Goal: Register for event/course

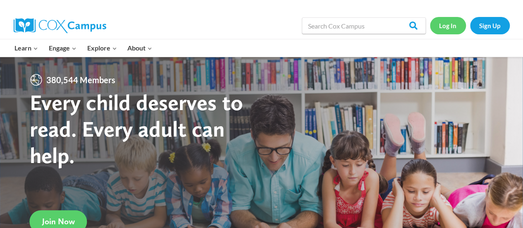
click at [448, 29] on link "Log In" at bounding box center [448, 25] width 36 height 17
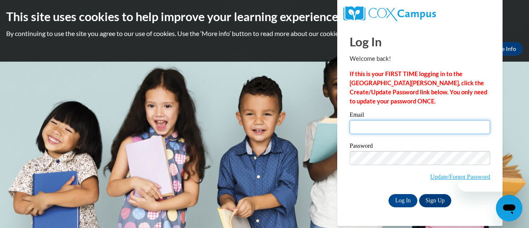
click at [391, 132] on input "Email" at bounding box center [420, 127] width 141 height 14
type input "[PERSON_NAME][EMAIL_ADDRESS][PERSON_NAME][DOMAIN_NAME]"
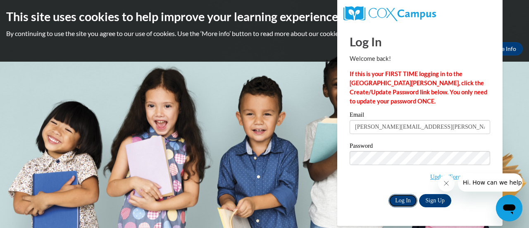
click at [408, 201] on input "Log In" at bounding box center [403, 200] width 29 height 13
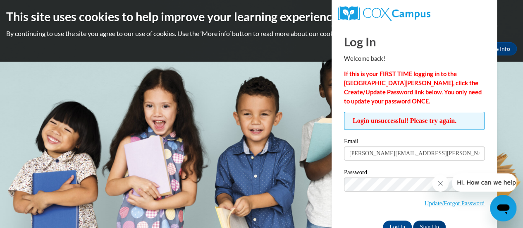
scroll to position [23, 0]
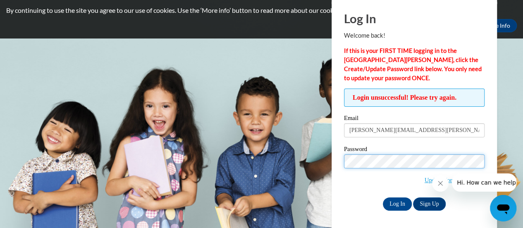
click at [383, 197] on input "Log In" at bounding box center [397, 203] width 29 height 13
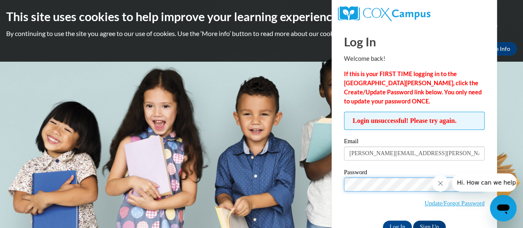
click at [383, 220] on input "Log In" at bounding box center [397, 226] width 29 height 13
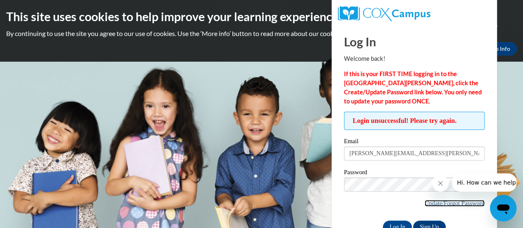
click at [456, 203] on link "Update/Forgot Password" at bounding box center [454, 203] width 60 height 7
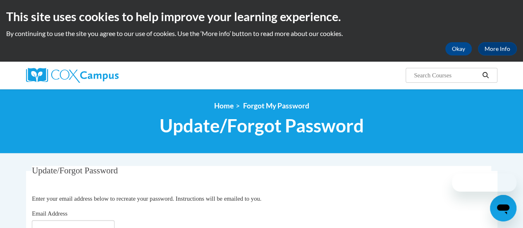
scroll to position [76, 0]
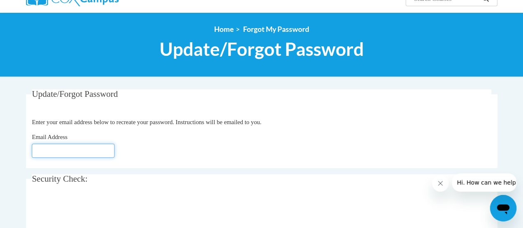
click at [45, 146] on input "Email Address" at bounding box center [73, 150] width 83 height 14
type input "[PERSON_NAME][EMAIL_ADDRESS][DOMAIN_NAME]"
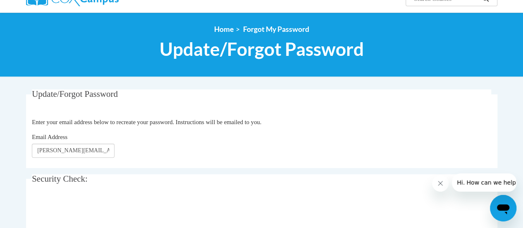
scroll to position [174, 0]
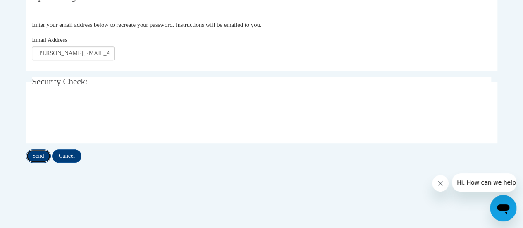
click at [36, 156] on input "Send" at bounding box center [38, 155] width 25 height 13
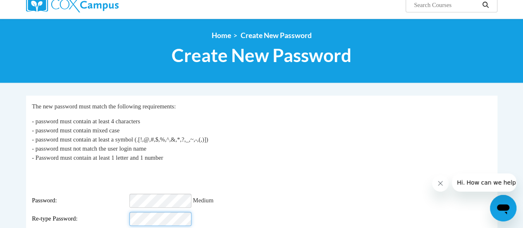
scroll to position [98, 0]
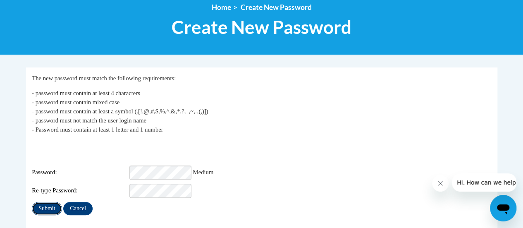
click at [47, 202] on input "Submit" at bounding box center [47, 208] width 30 height 13
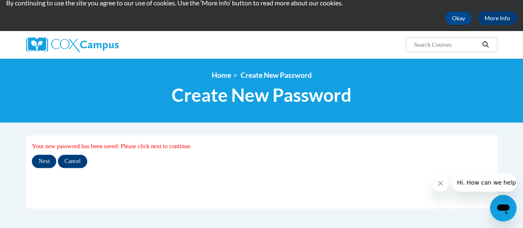
scroll to position [31, 0]
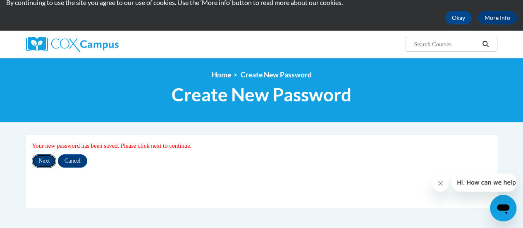
click at [49, 160] on input "Next" at bounding box center [44, 160] width 24 height 13
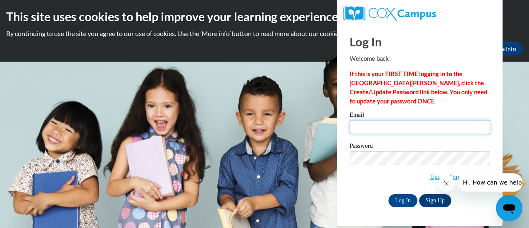
click at [372, 128] on input "Email" at bounding box center [420, 127] width 141 height 14
click at [379, 130] on input "Email" at bounding box center [420, 127] width 141 height 14
type input "[PERSON_NAME][EMAIL_ADDRESS][PERSON_NAME][DOMAIN_NAME]"
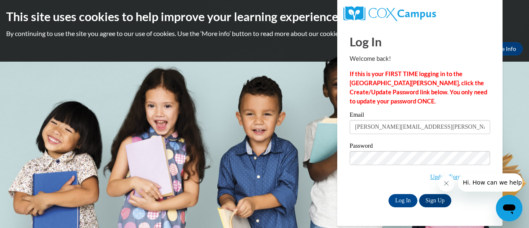
click at [371, 180] on span "Update/Forgot Password" at bounding box center [420, 168] width 141 height 34
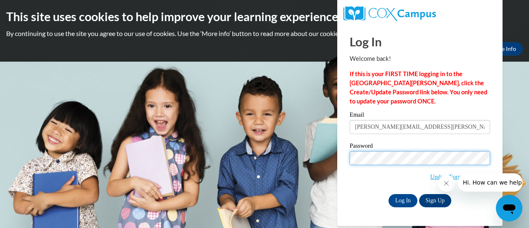
click at [389, 194] on input "Log In" at bounding box center [403, 200] width 29 height 13
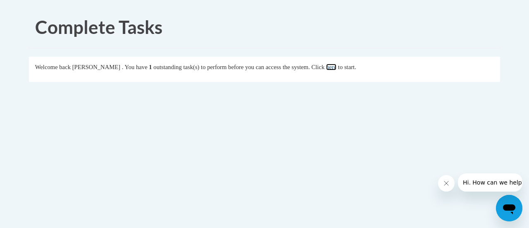
click at [336, 66] on link "here" at bounding box center [331, 67] width 10 height 7
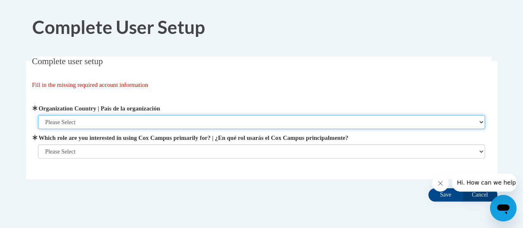
click at [404, 124] on select "Please Select [GEOGRAPHIC_DATA] | [GEOGRAPHIC_DATA] Outside of [GEOGRAPHIC_DATA…" at bounding box center [261, 122] width 447 height 14
select select "ad49bcad-a171-4b2e-b99c-48b446064914"
click at [38, 115] on select "Please Select [GEOGRAPHIC_DATA] | [GEOGRAPHIC_DATA] Outside of [GEOGRAPHIC_DATA…" at bounding box center [261, 122] width 447 height 14
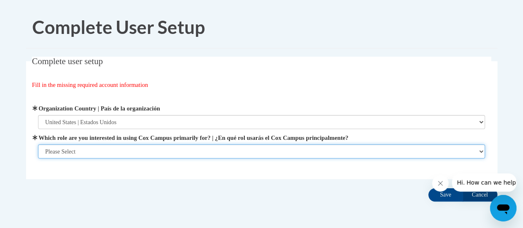
click at [291, 152] on select "Please Select College/University | Colegio/Universidad Community/Nonprofit Part…" at bounding box center [261, 151] width 447 height 14
select select "fbf2d438-af2f-41f8-98f1-81c410e29de3"
click at [38, 158] on select "Please Select College/University | Colegio/Universidad Community/Nonprofit Part…" at bounding box center [261, 151] width 447 height 14
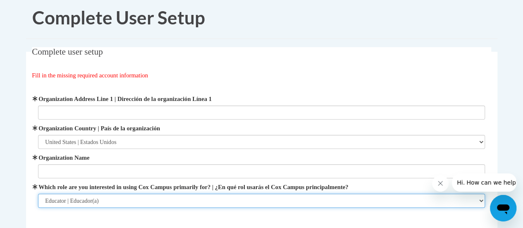
scroll to position [9, 0]
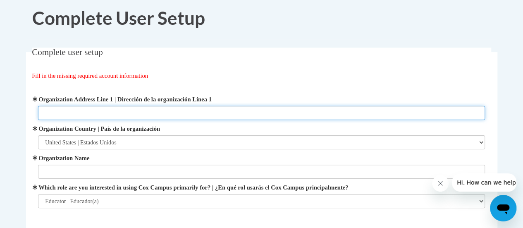
click at [123, 110] on input "Organization Address Line 1 | Dirección de la organización Línea 1" at bounding box center [261, 113] width 447 height 14
type input "914 Saint Patrick St"
type input "Red Apple Elementary"
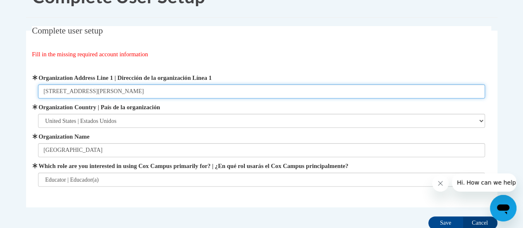
scroll to position [36, 0]
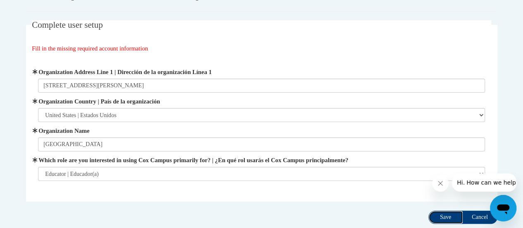
click at [446, 213] on input "Save" at bounding box center [445, 216] width 35 height 13
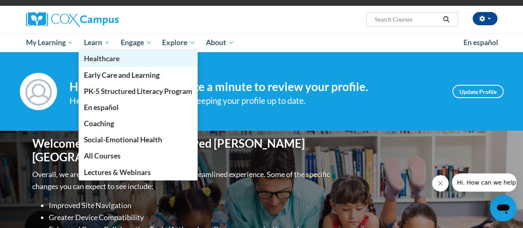
scroll to position [56, 0]
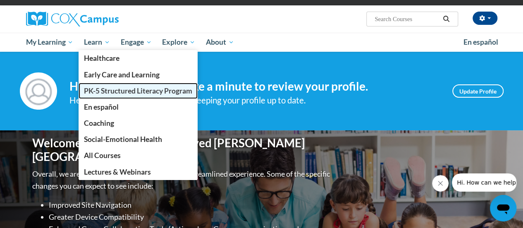
click at [103, 86] on link "PK-5 Structured Literacy Program" at bounding box center [138, 91] width 119 height 16
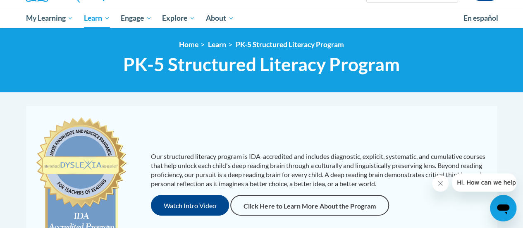
scroll to position [79, 0]
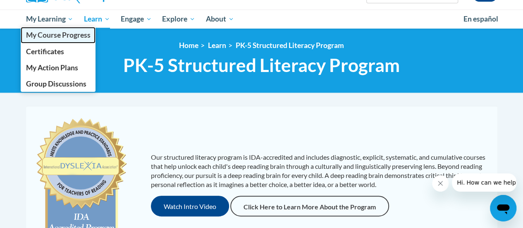
click at [60, 30] on link "My Course Progress" at bounding box center [58, 35] width 75 height 16
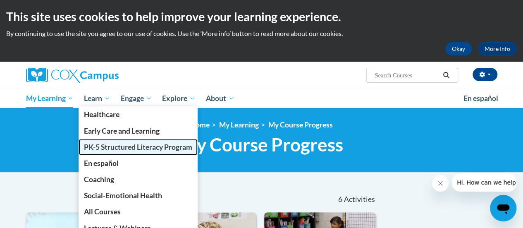
click at [122, 144] on span "PK-5 Structured Literacy Program" at bounding box center [138, 147] width 108 height 9
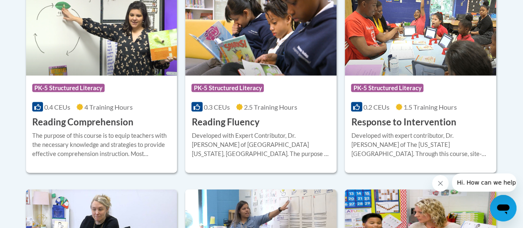
scroll to position [821, 0]
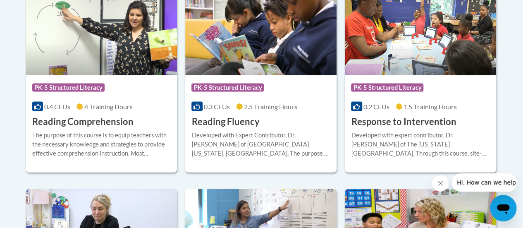
click at [120, 121] on h3 "Reading Comprehension" at bounding box center [82, 121] width 101 height 13
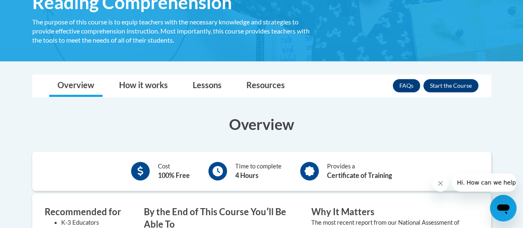
scroll to position [155, 0]
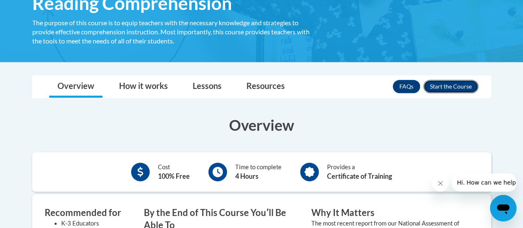
click at [456, 86] on button "Enroll" at bounding box center [450, 86] width 55 height 13
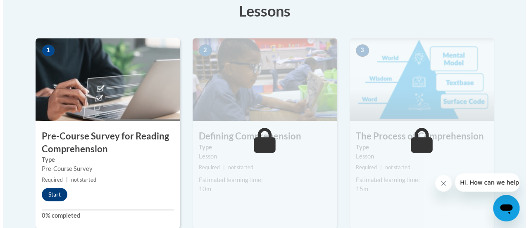
scroll to position [252, 0]
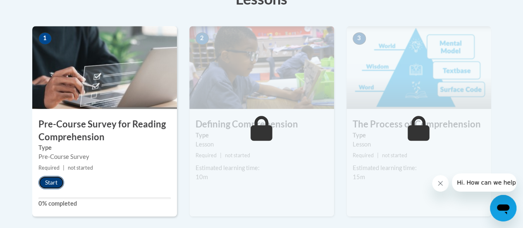
click at [45, 186] on button "Start" at bounding box center [51, 182] width 26 height 13
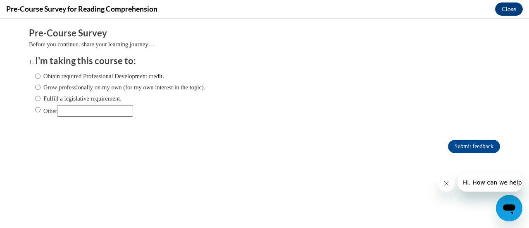
scroll to position [0, 0]
click at [35, 97] on input "Fulfill a legislative requirement." at bounding box center [37, 98] width 5 height 9
radio input "true"
click at [476, 149] on input "Submit feedback" at bounding box center [474, 146] width 52 height 13
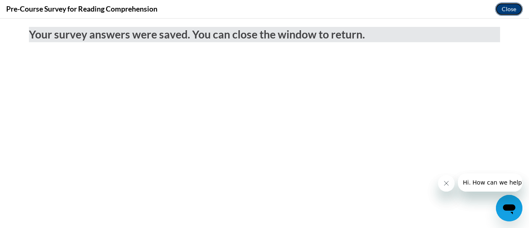
click at [510, 6] on button "Close" at bounding box center [509, 8] width 28 height 13
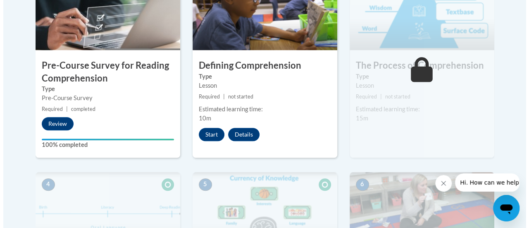
scroll to position [286, 0]
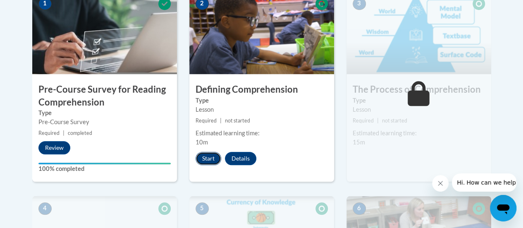
click at [207, 158] on button "Start" at bounding box center [209, 158] width 26 height 13
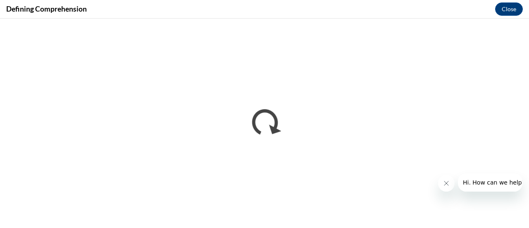
scroll to position [0, 0]
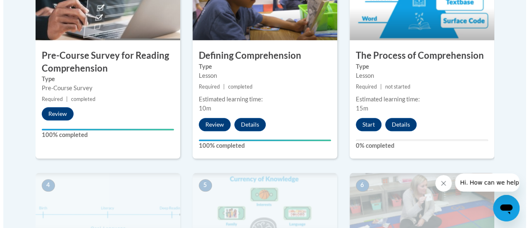
scroll to position [321, 0]
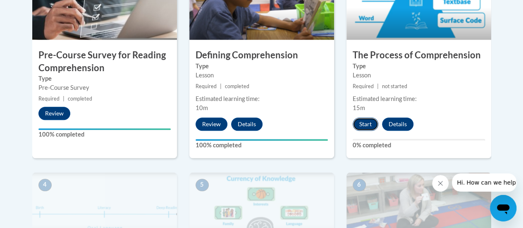
click at [368, 124] on button "Start" at bounding box center [366, 123] width 26 height 13
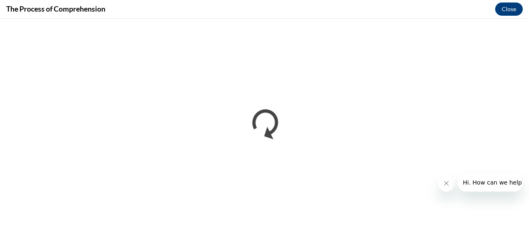
scroll to position [0, 0]
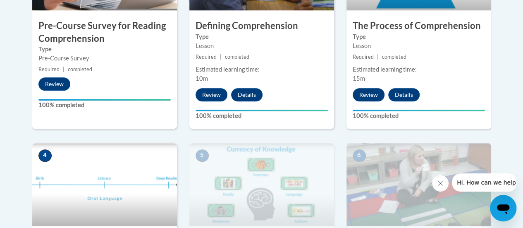
scroll to position [351, 0]
